Goal: Navigation & Orientation: Find specific page/section

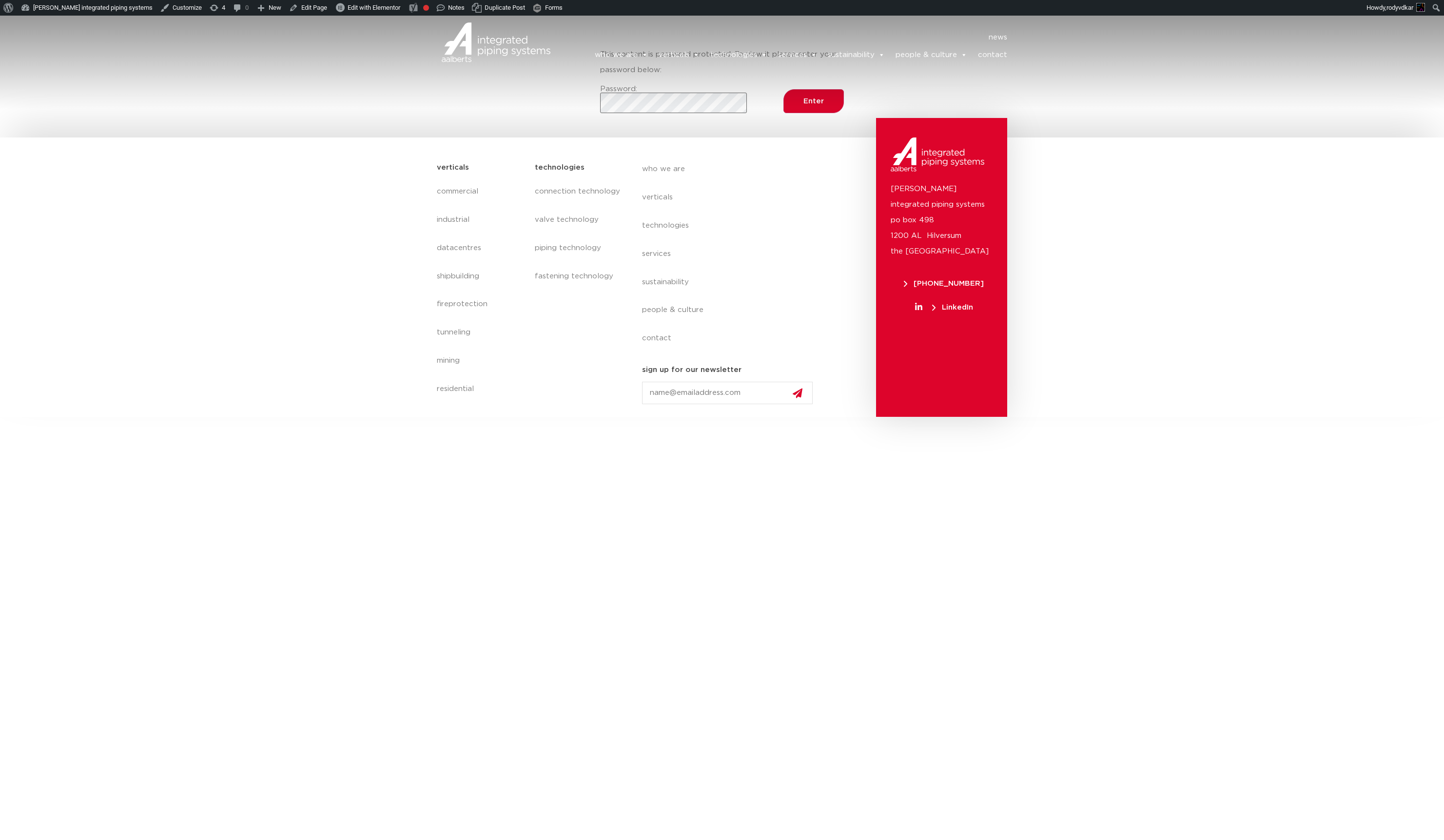
click at [676, 79] on header "news news who we are we are Aalberts integrated piping systems our mission our …" at bounding box center [722, 47] width 1444 height 63
click at [783, 89] on input "Enter" at bounding box center [813, 101] width 60 height 24
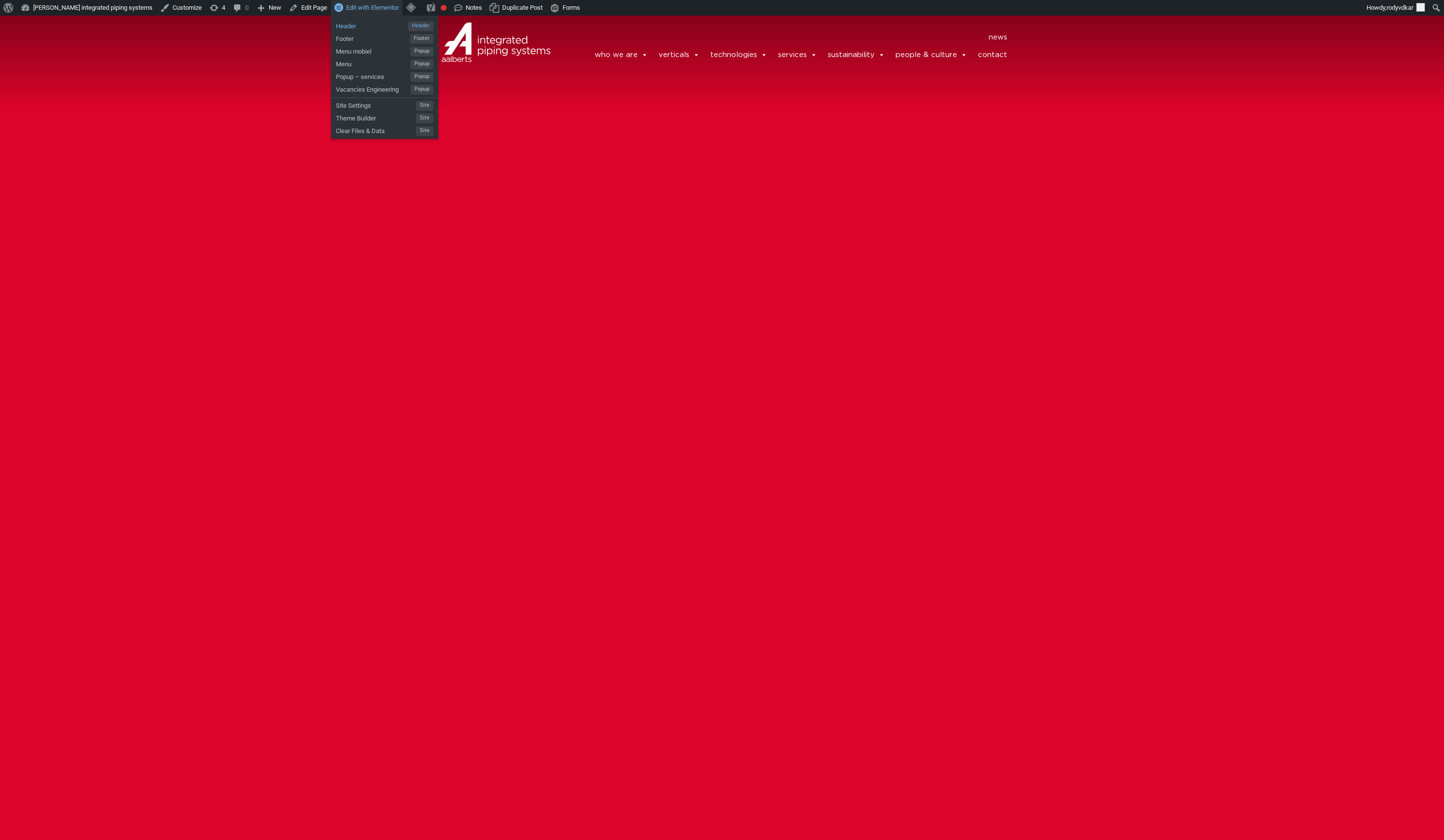
click at [343, 25] on span "Header" at bounding box center [372, 25] width 72 height 13
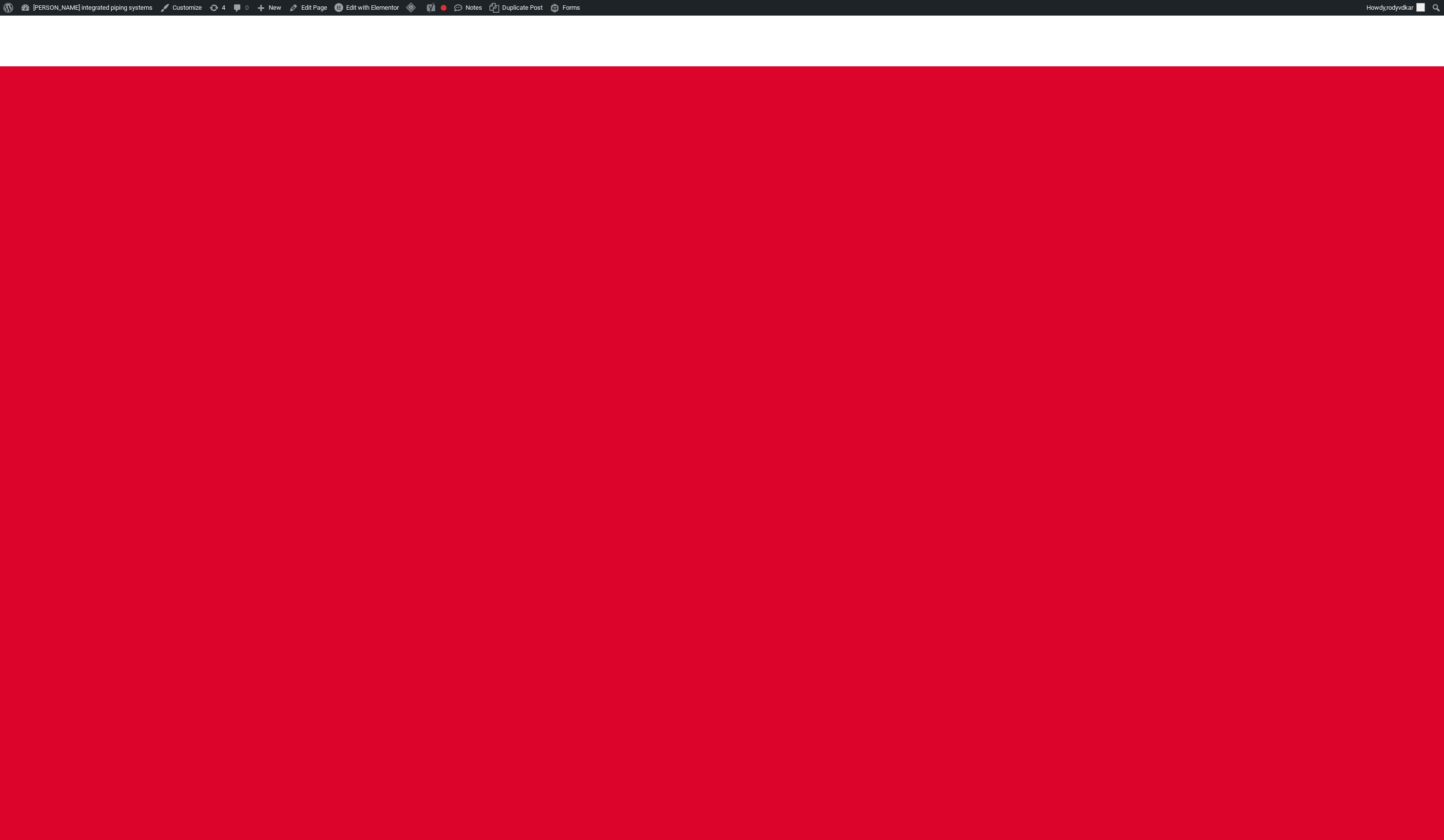
scroll to position [50, 0]
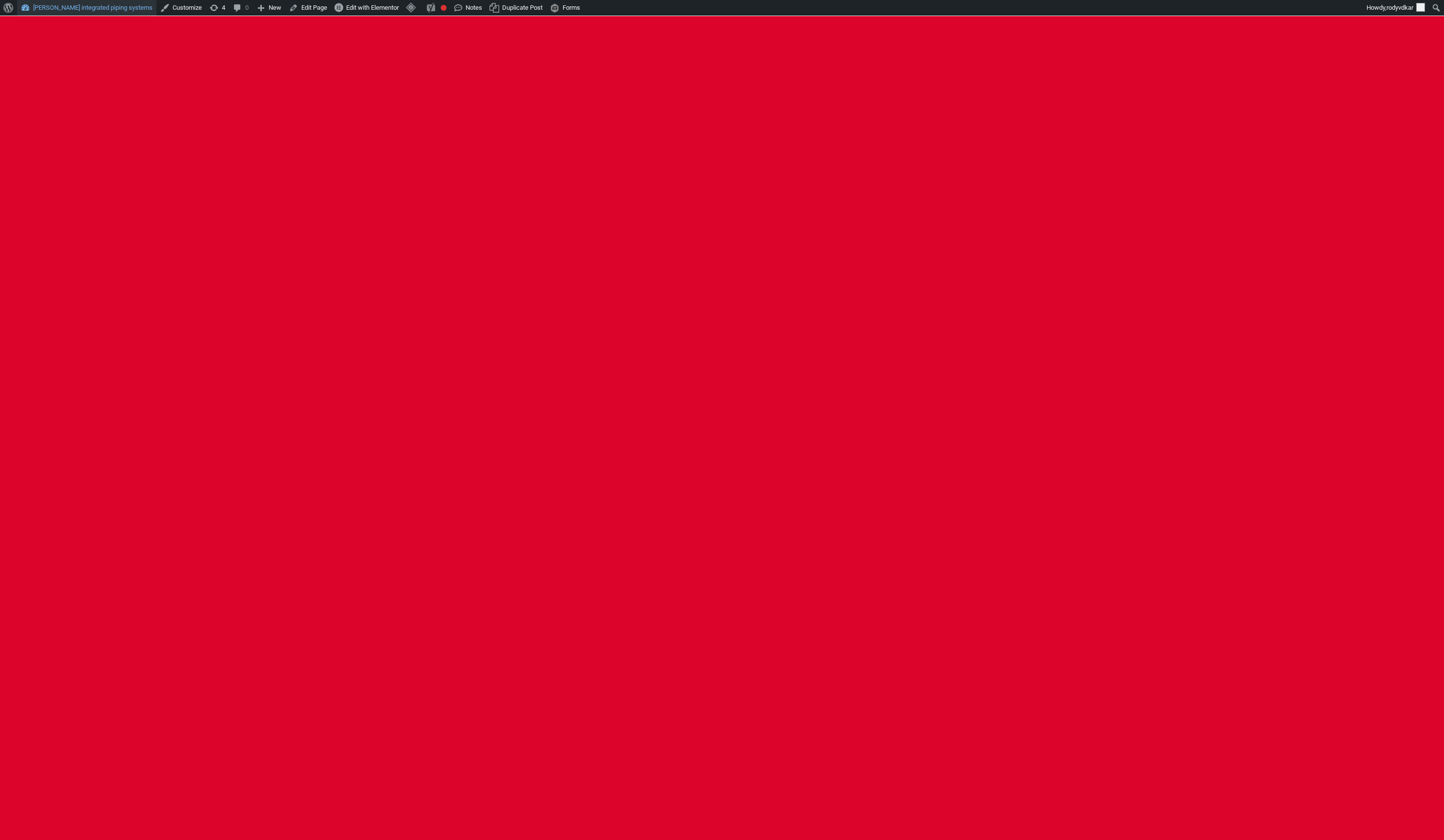
click at [106, 7] on link "[PERSON_NAME] integrated piping systems" at bounding box center [86, 8] width 140 height 16
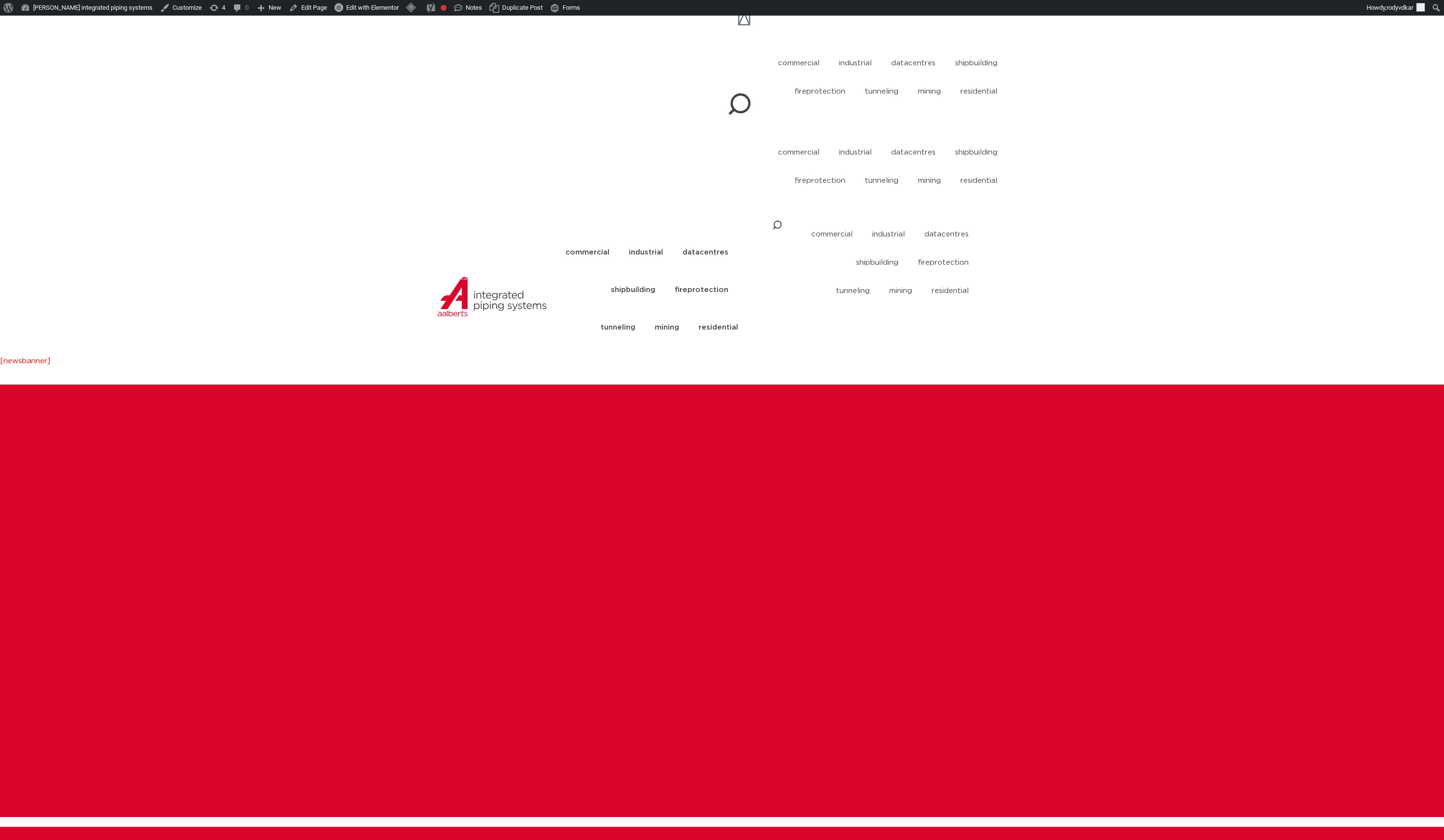
scroll to position [43, 0]
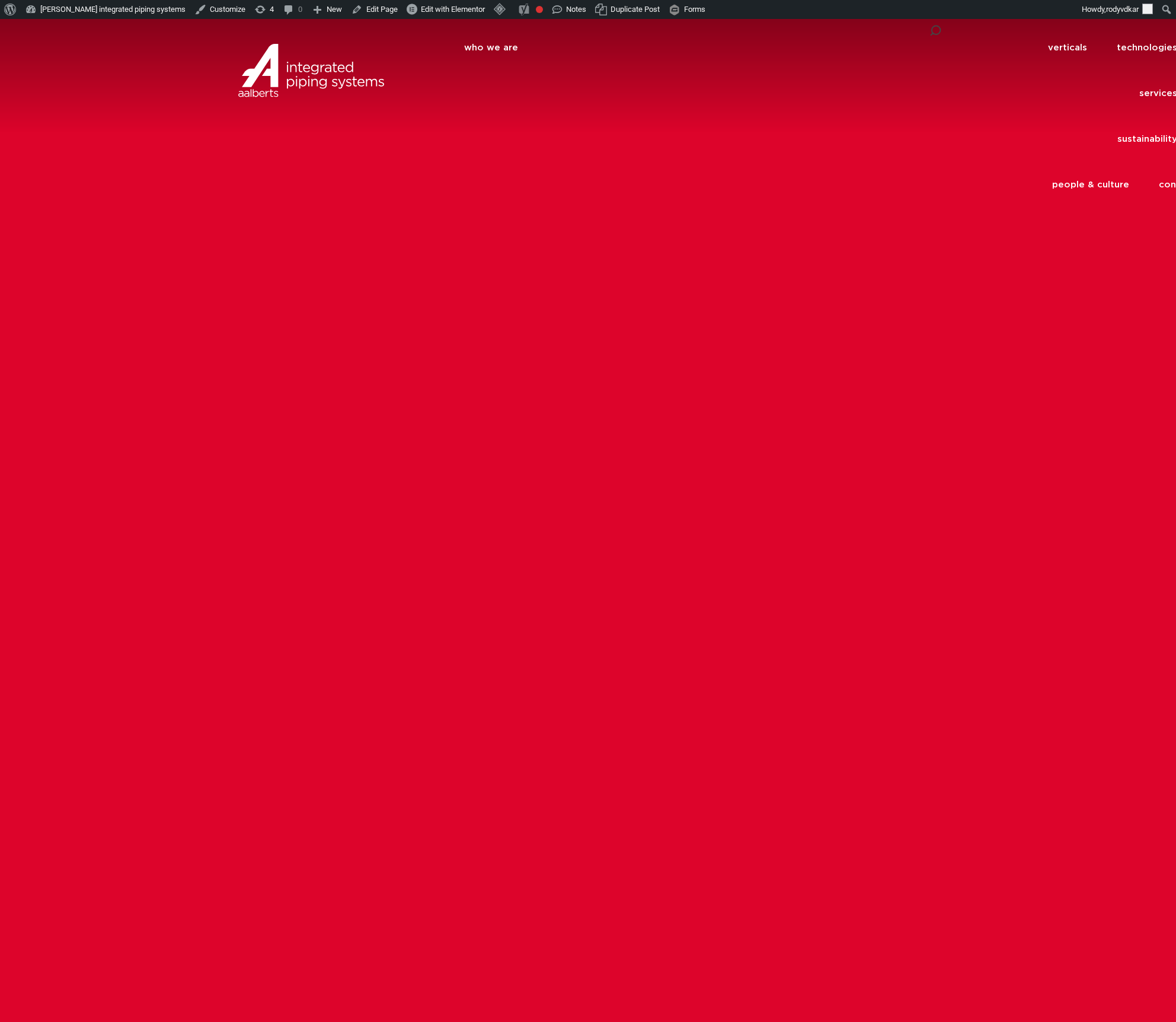
click at [971, 356] on div at bounding box center [588, 530] width 1176 height 1022
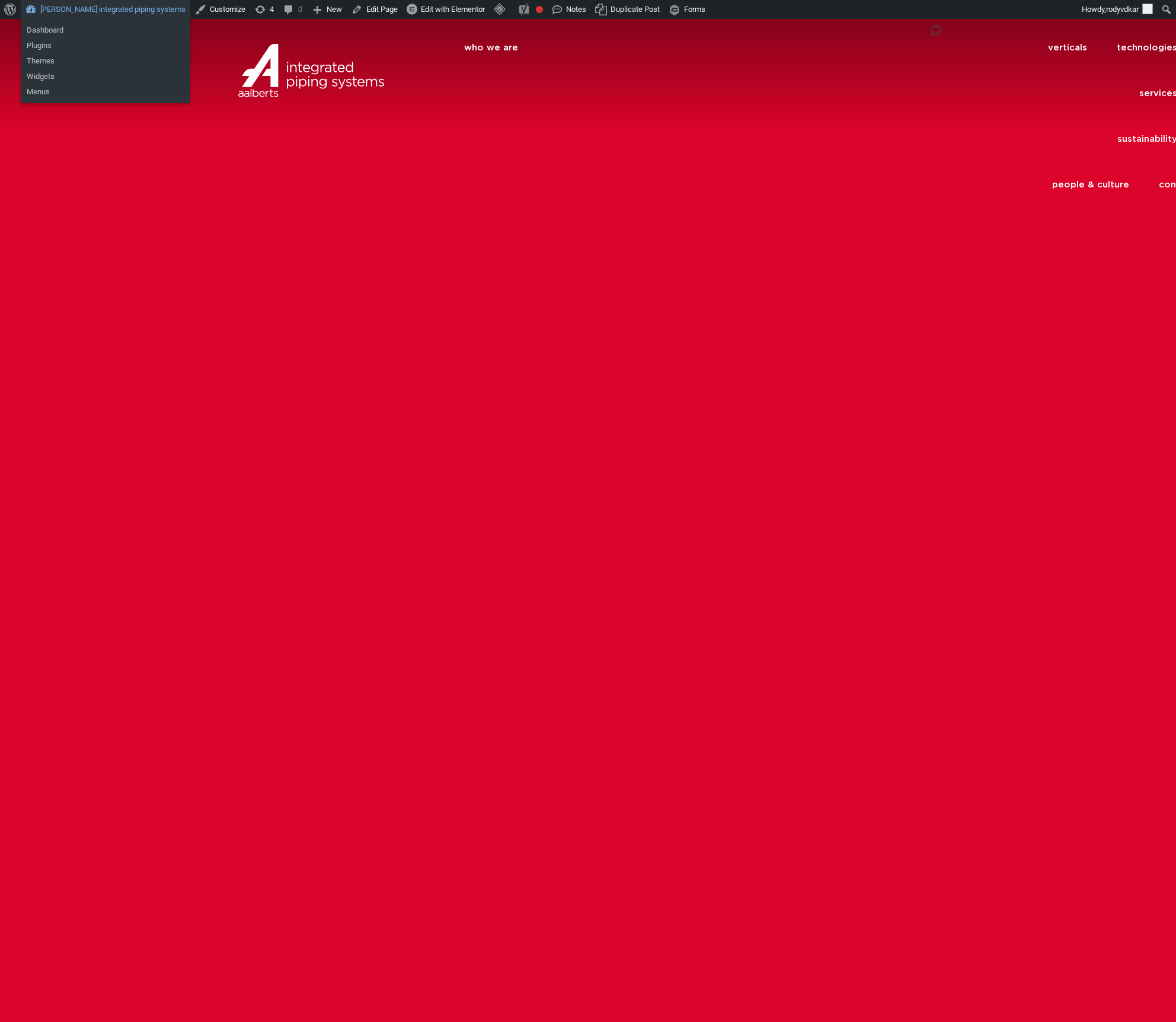
click at [79, 8] on link "[PERSON_NAME] integrated piping systems" at bounding box center [105, 9] width 170 height 19
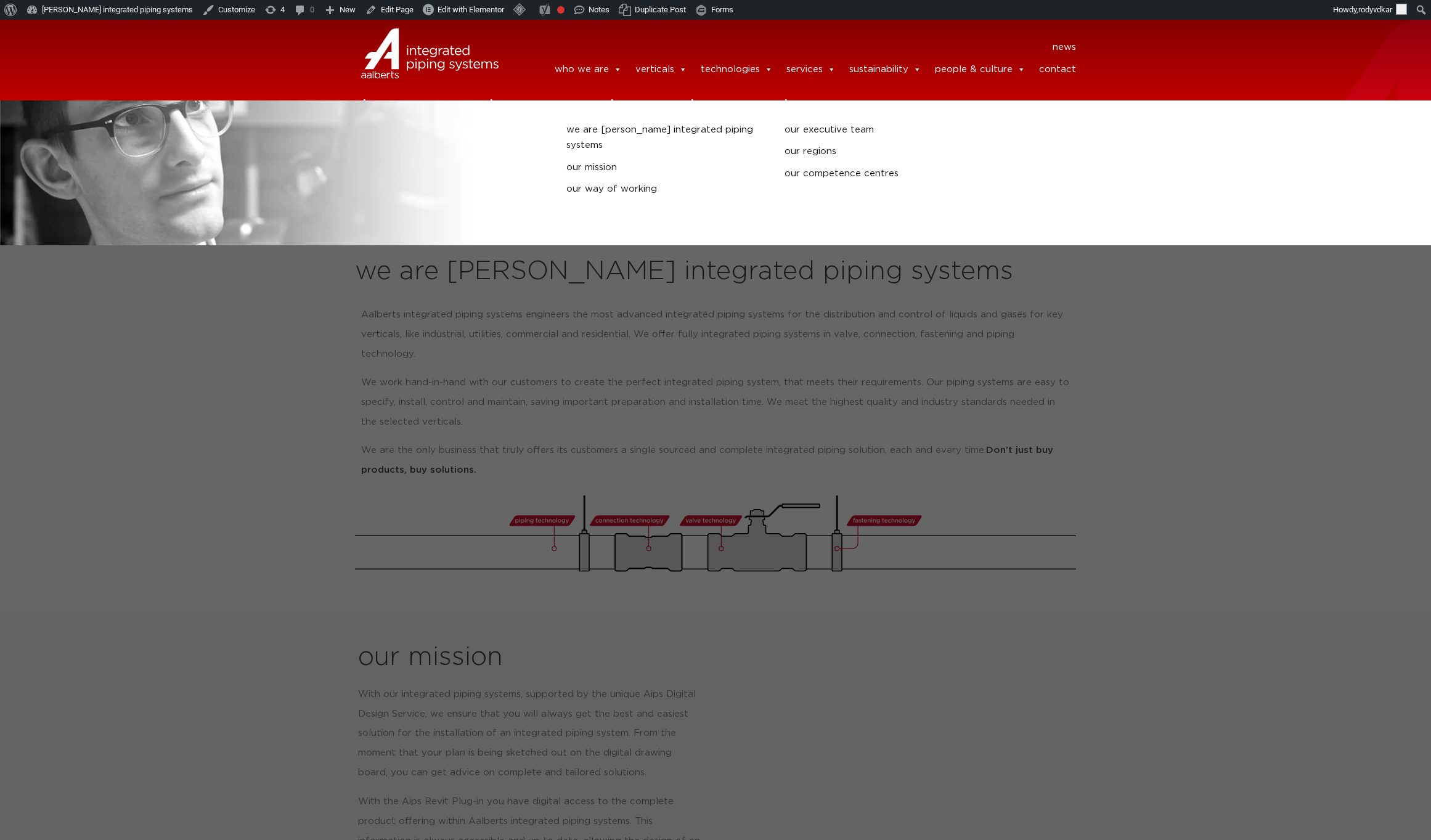
click at [600, 68] on link "who we are" at bounding box center [588, 70] width 67 height 25
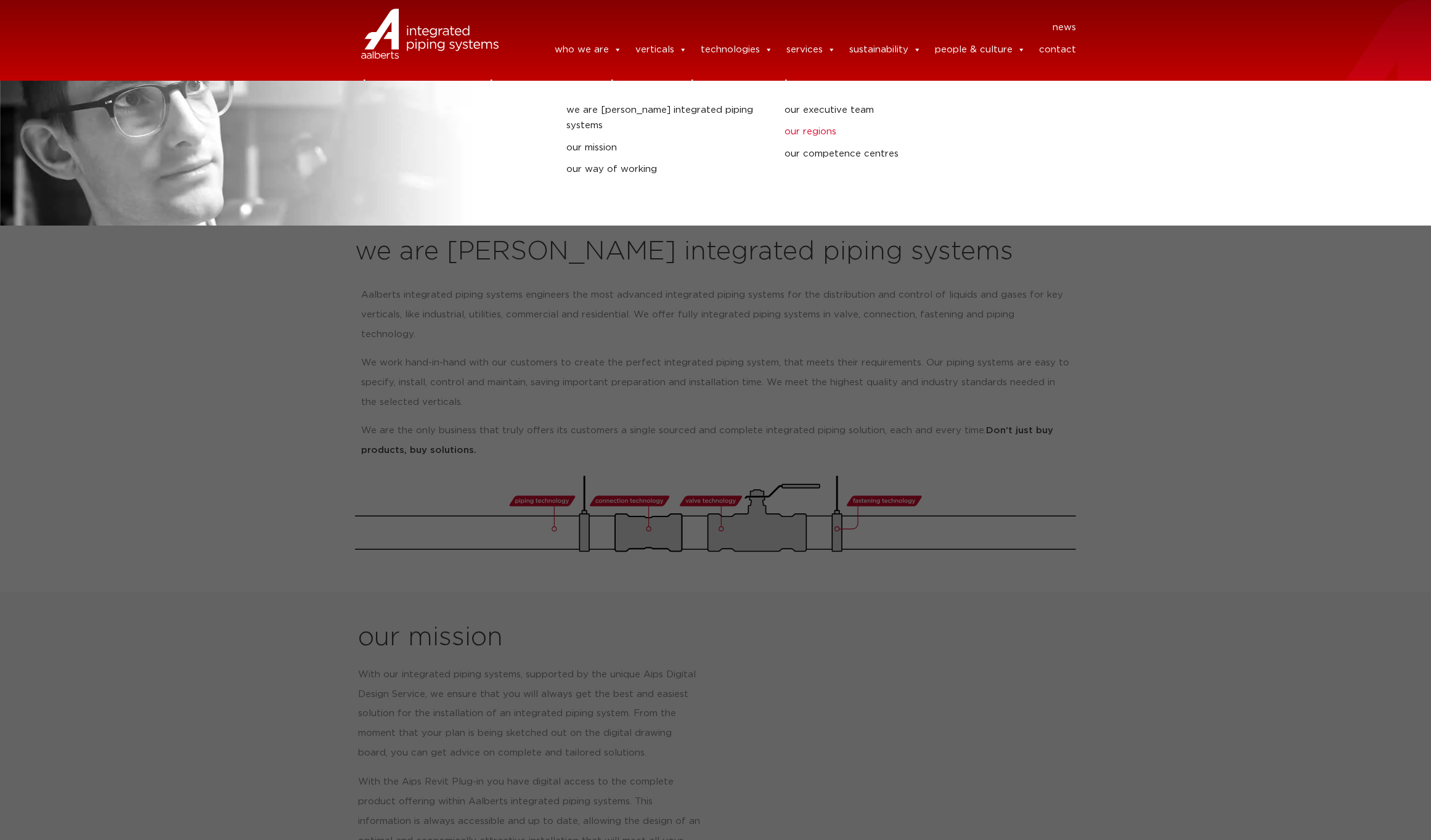
click at [811, 126] on link "our regions" at bounding box center [884, 132] width 201 height 16
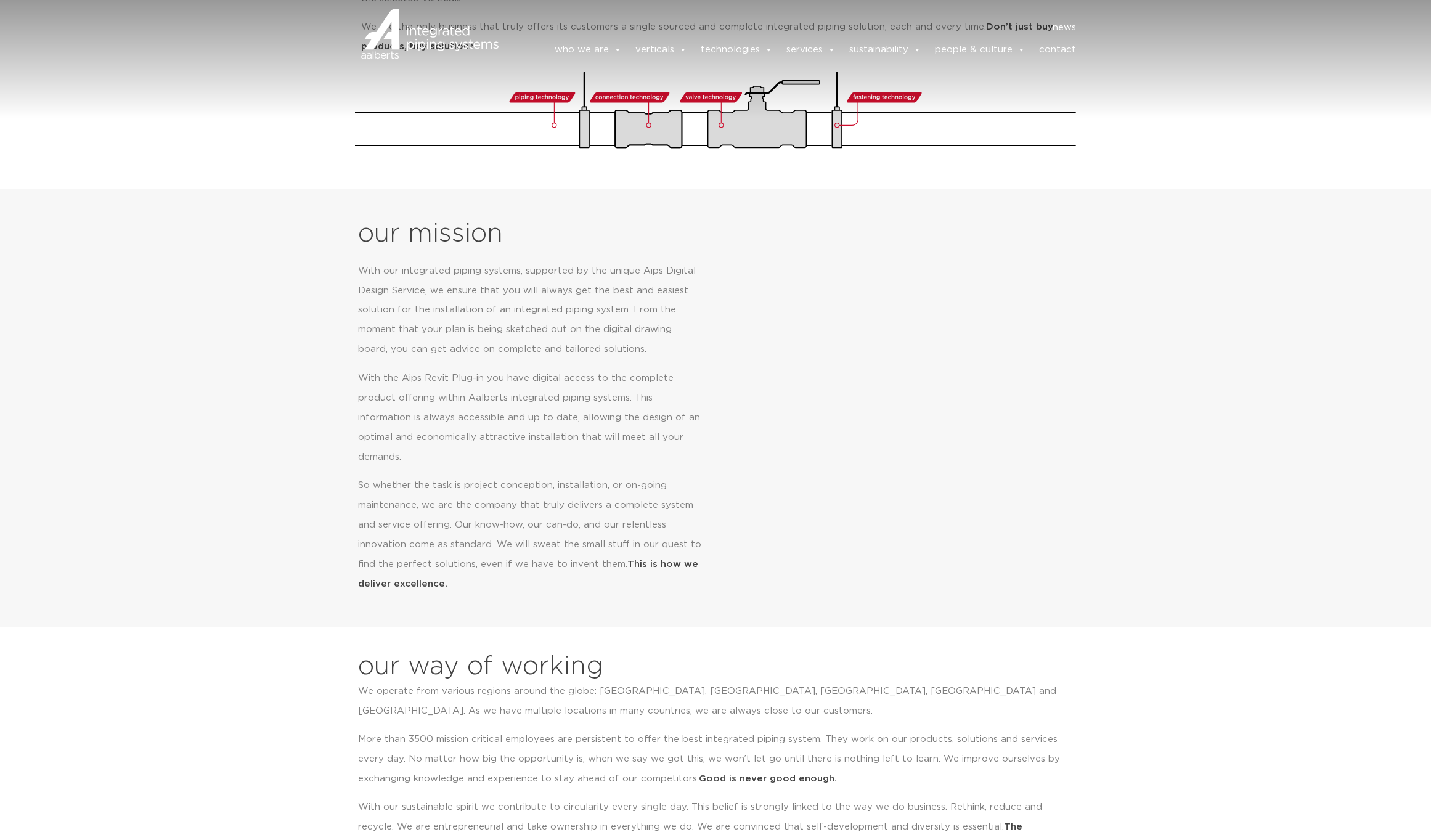
click at [155, 491] on section "our mission With our integrated piping systems, supported by the unique Aips Di…" at bounding box center [716, 408] width 1431 height 439
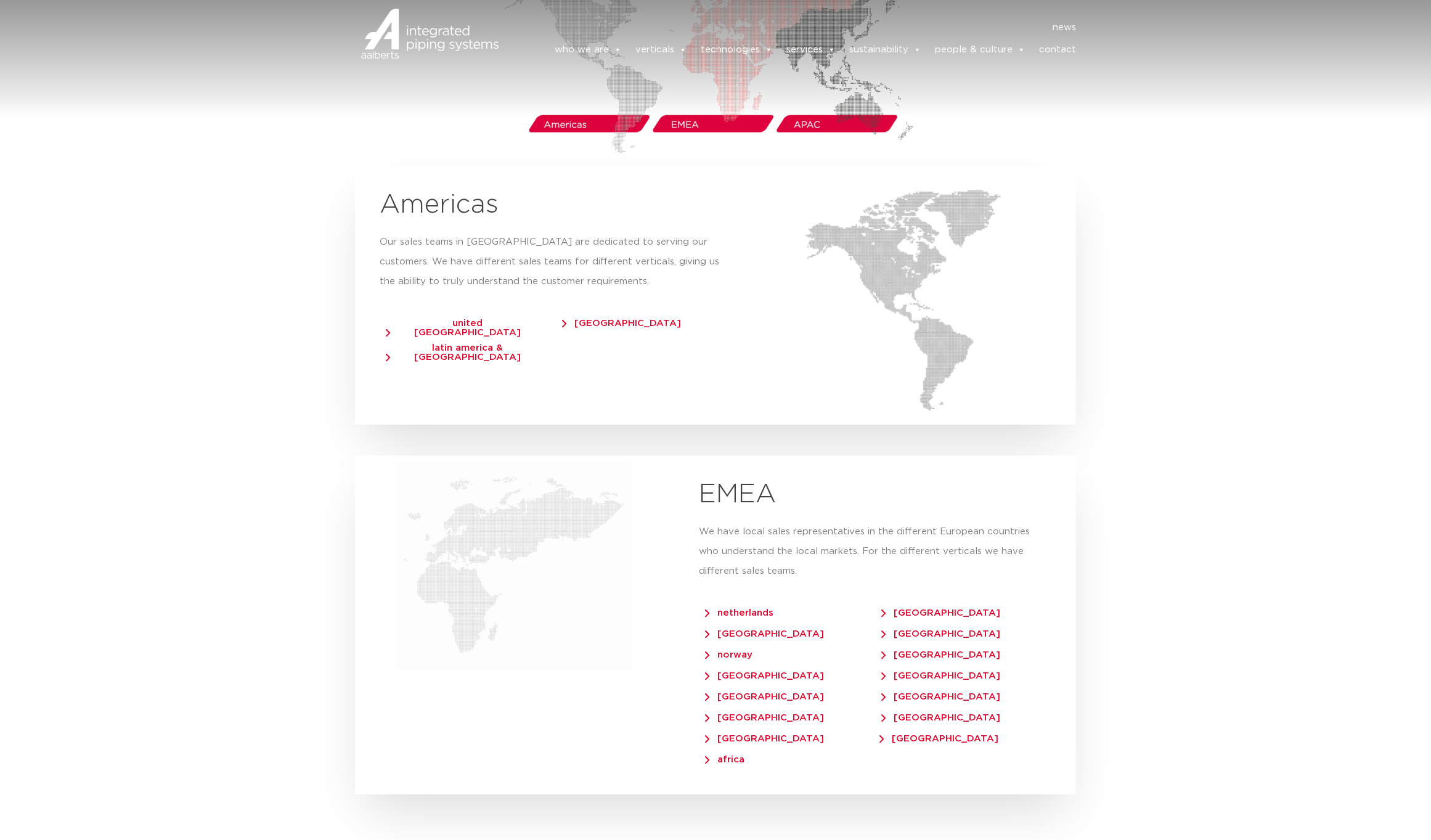
scroll to position [2114, 0]
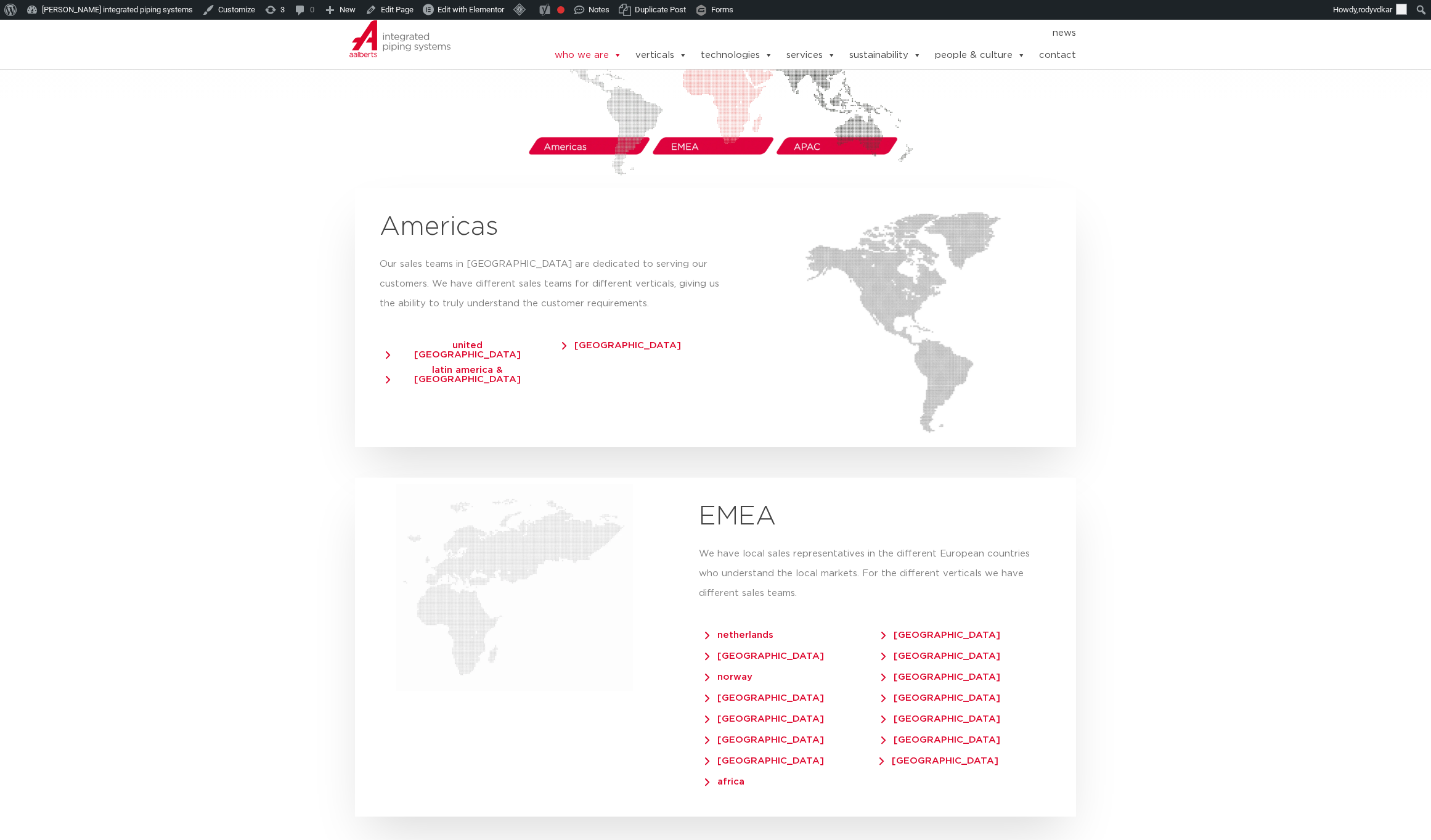
scroll to position [2115, 0]
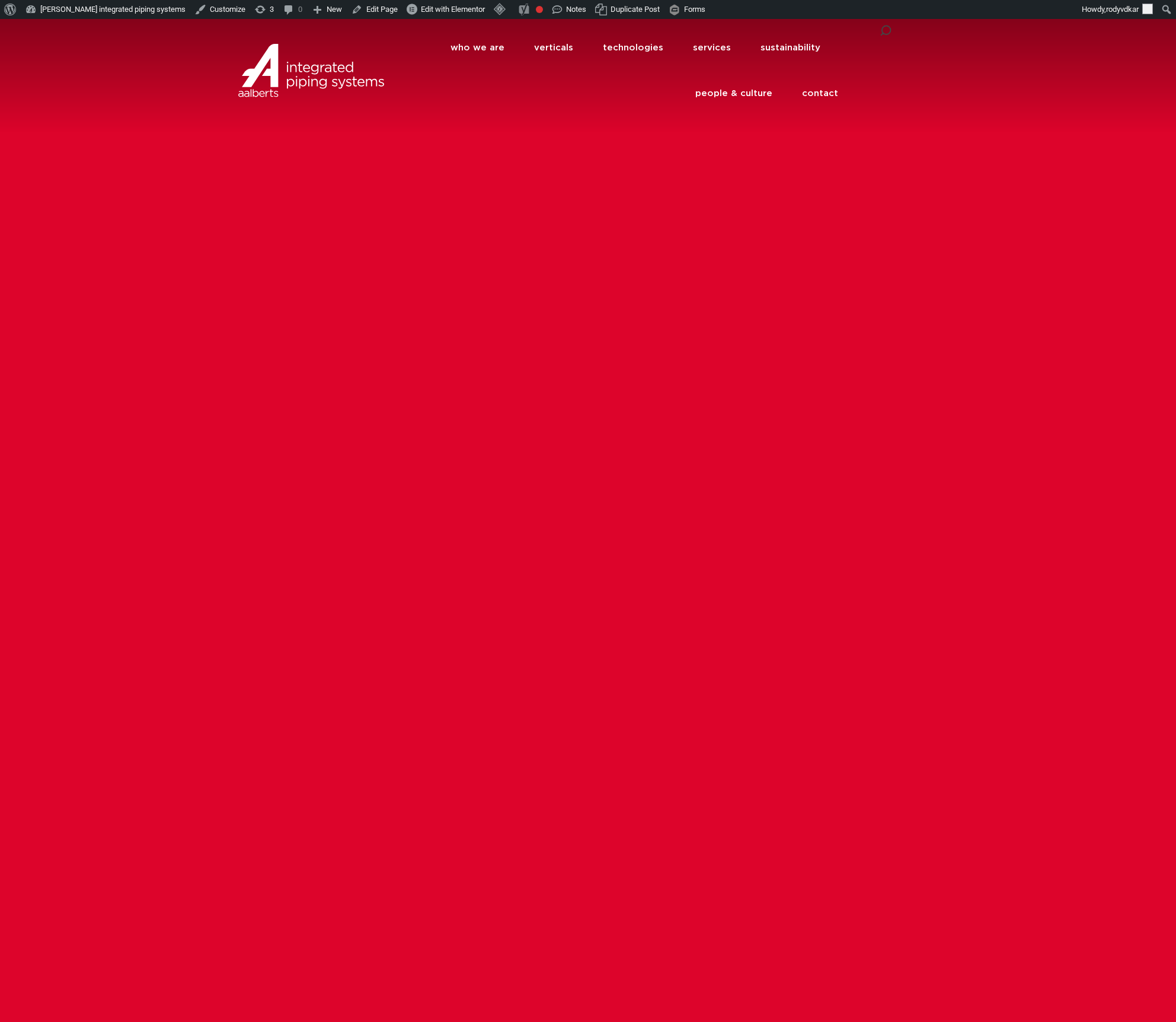
click at [883, 31] on icon at bounding box center [885, 31] width 12 height 12
click at [885, 34] on icon at bounding box center [885, 31] width 12 height 12
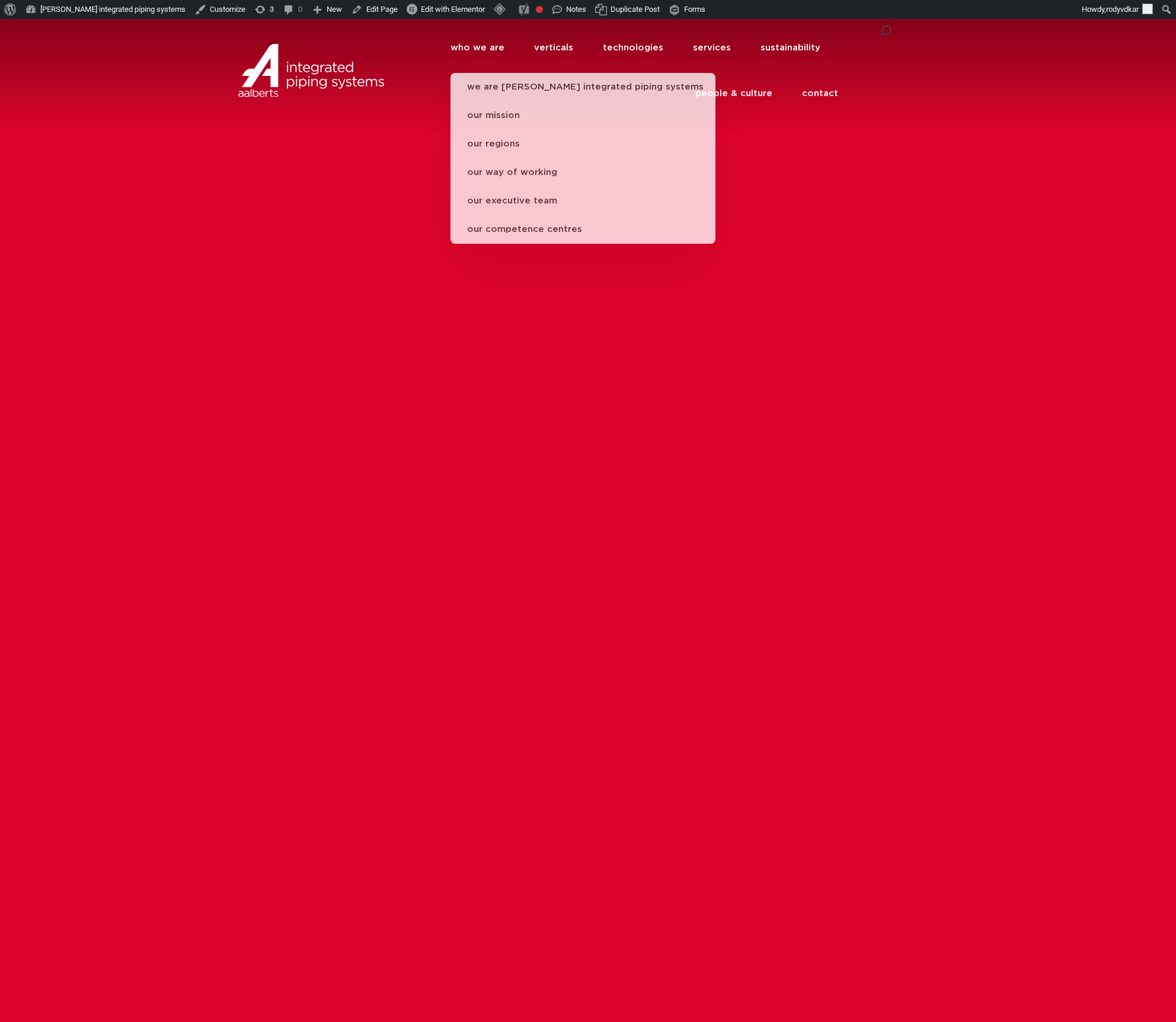
click at [757, 455] on div at bounding box center [588, 530] width 1176 height 1022
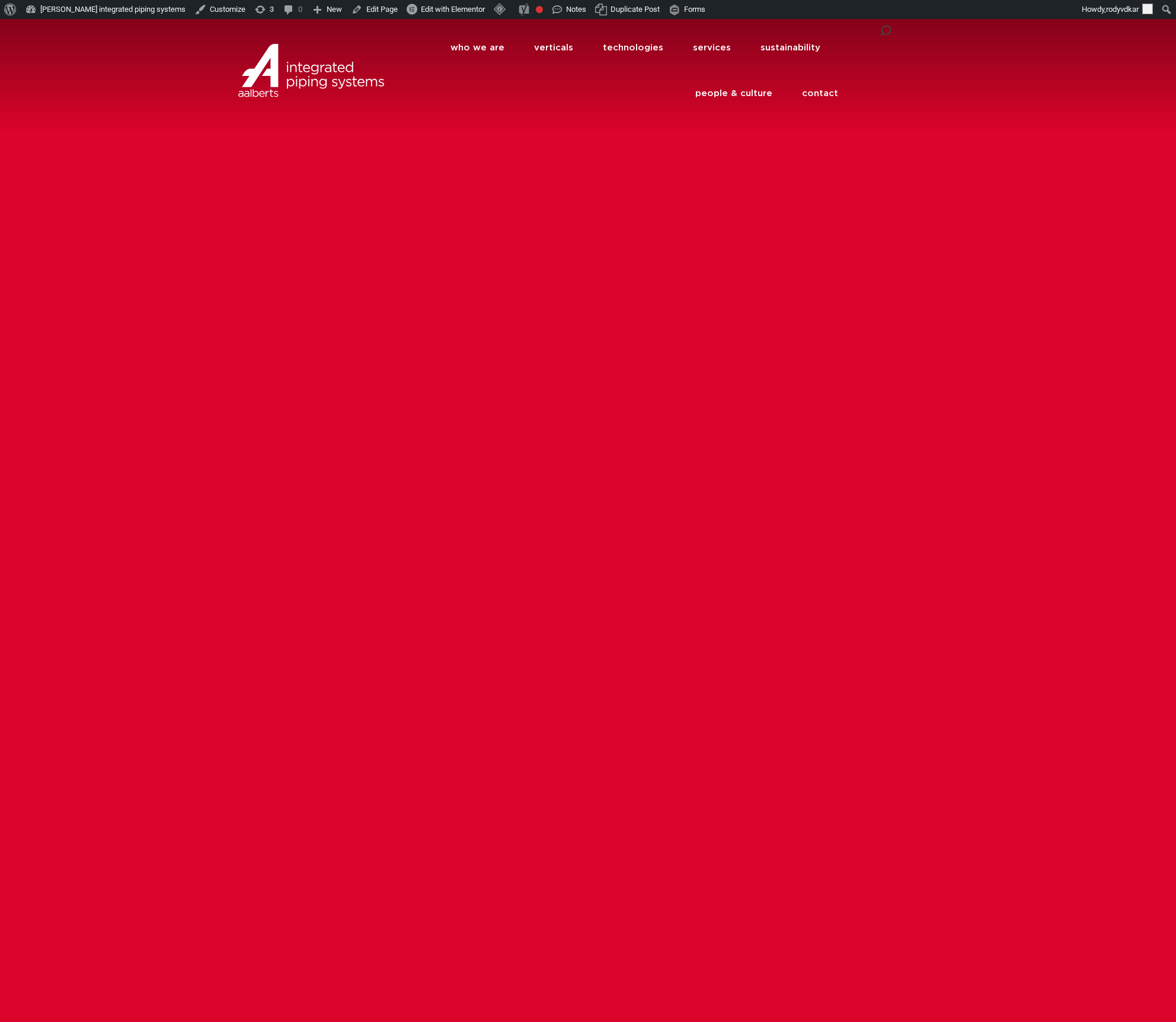
click at [824, 306] on div at bounding box center [588, 530] width 1176 height 1022
click at [800, 426] on div at bounding box center [588, 530] width 1176 height 1022
click at [599, 411] on div at bounding box center [588, 530] width 1176 height 1022
click at [709, 316] on div at bounding box center [588, 530] width 1176 height 1022
click at [880, 31] on icon at bounding box center [885, 31] width 15 height 15
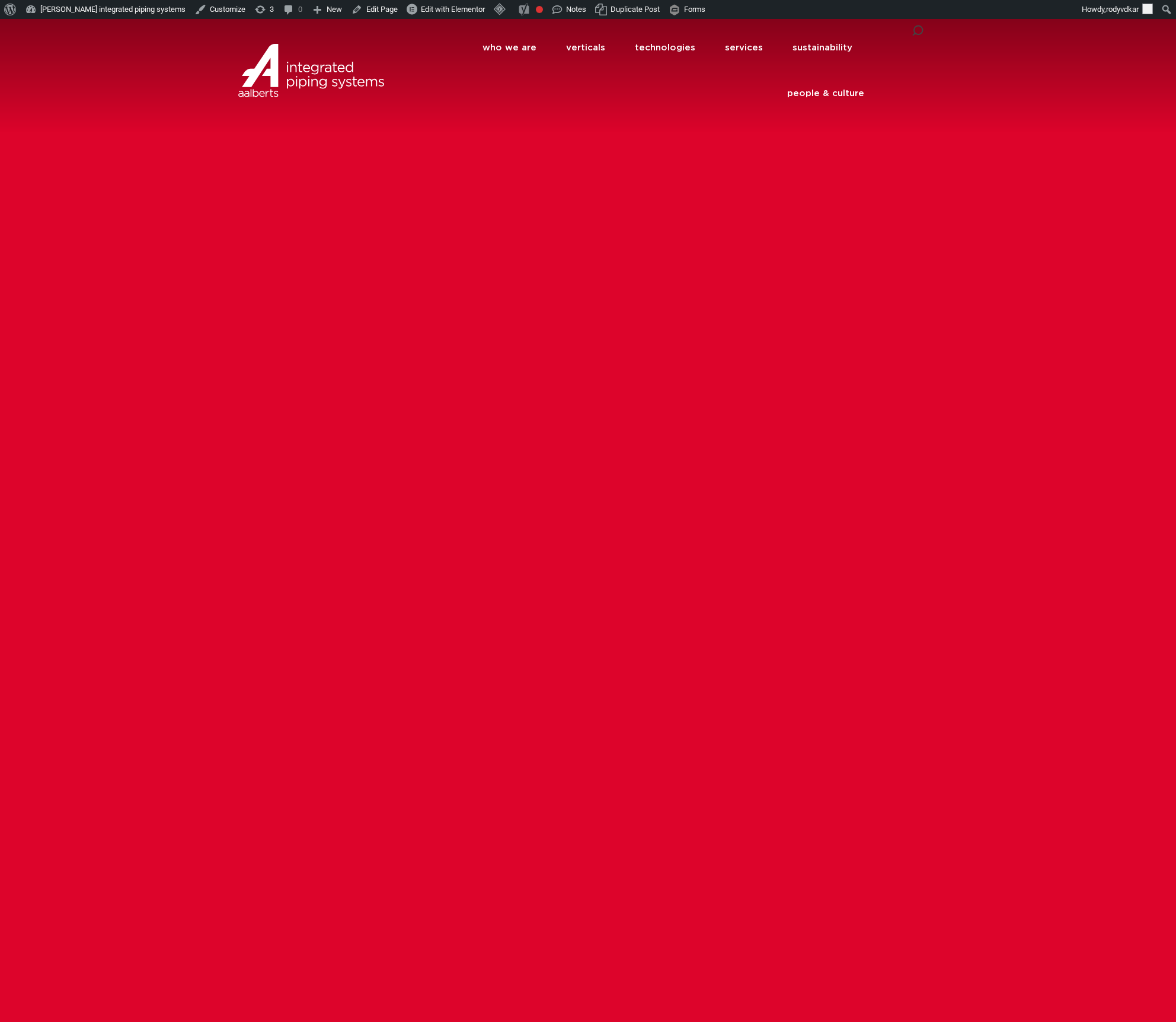
click at [749, 413] on div at bounding box center [588, 530] width 1176 height 1022
click at [1041, 392] on div at bounding box center [588, 530] width 1176 height 1022
